Goal: Task Accomplishment & Management: Use online tool/utility

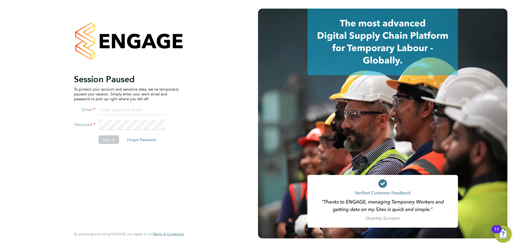
click at [118, 108] on input at bounding box center [132, 110] width 66 height 10
type input "[EMAIL_ADDRESS][DOMAIN_NAME]"
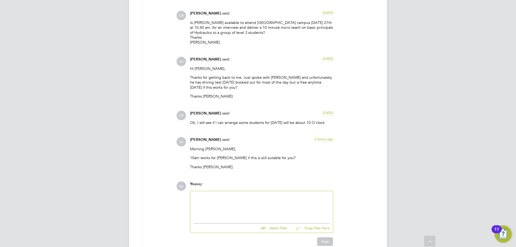
scroll to position [849, 0]
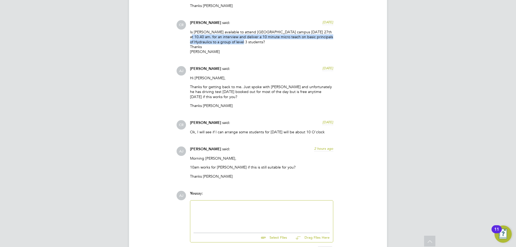
drag, startPoint x: 238, startPoint y: 37, endPoint x: 323, endPoint y: 26, distance: 86.5
click at [323, 30] on p "Is Prabu available to attend Rainham campus on Wednesday 27th at 10.40 am. for …" at bounding box center [261, 42] width 143 height 24
copy p "for an interview and deliver a 10 minute micro teach on basic principals of Hyd…"
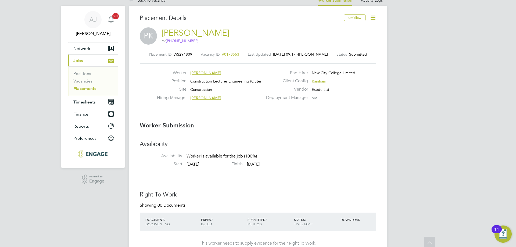
scroll to position [0, 0]
